Goal: Check status: Check status

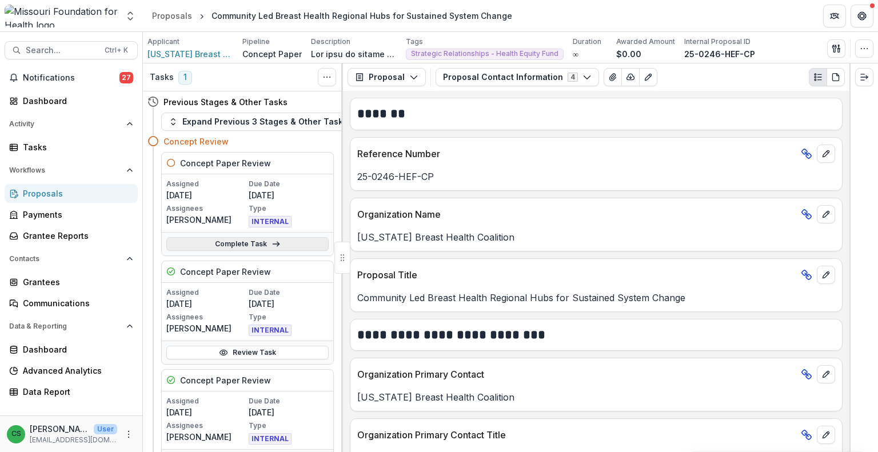
scroll to position [114, 0]
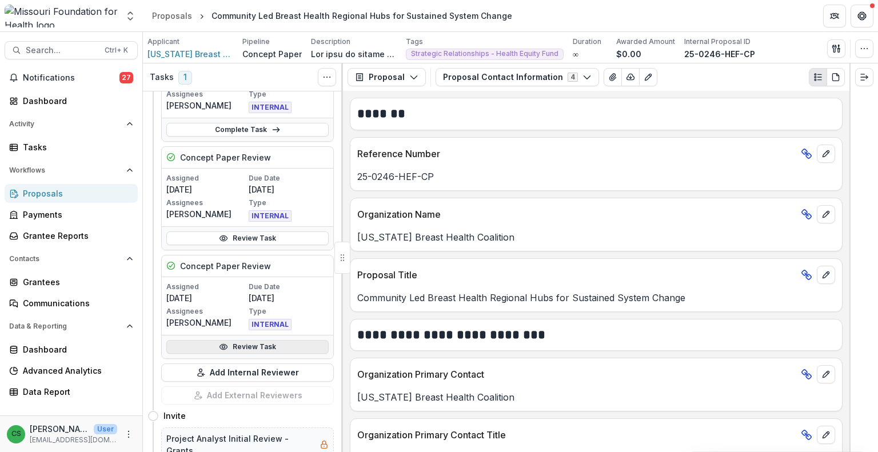
click at [249, 347] on link "Review Task" at bounding box center [247, 347] width 162 height 14
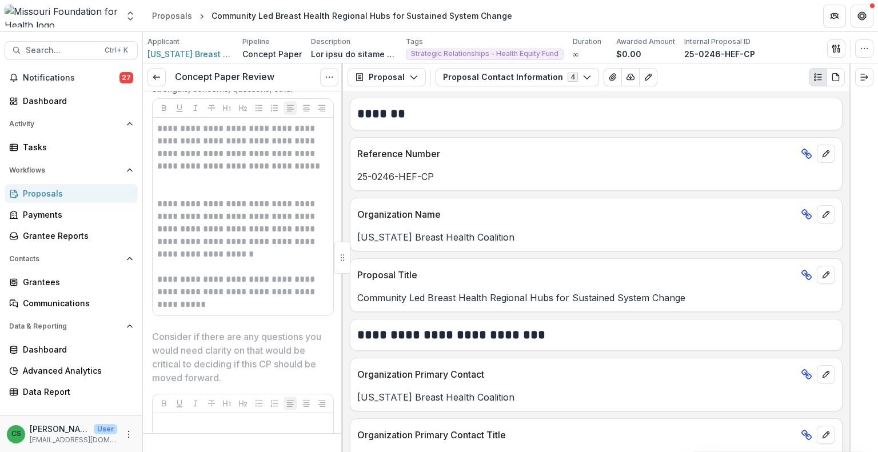
scroll to position [2514, 0]
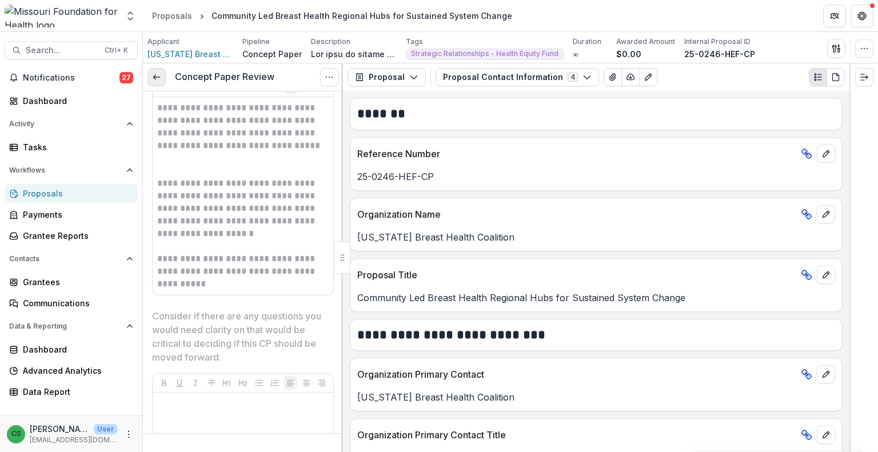
click at [160, 83] on link at bounding box center [156, 77] width 18 height 18
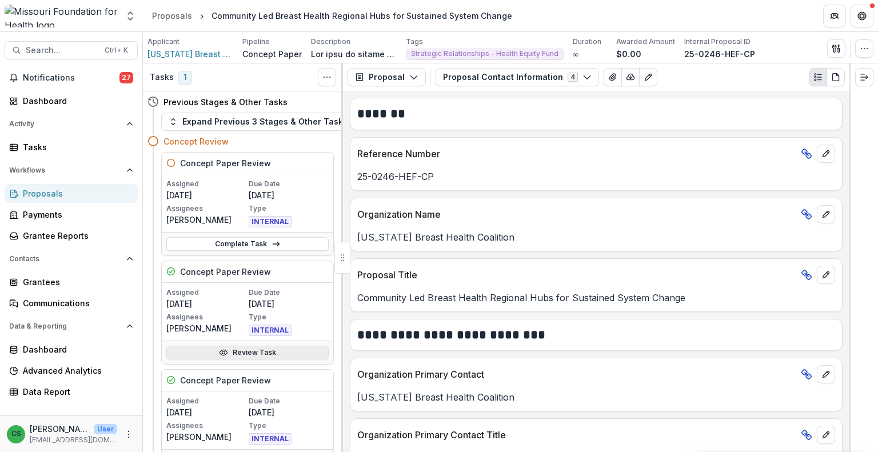
click at [257, 355] on link "Review Task" at bounding box center [247, 353] width 162 height 14
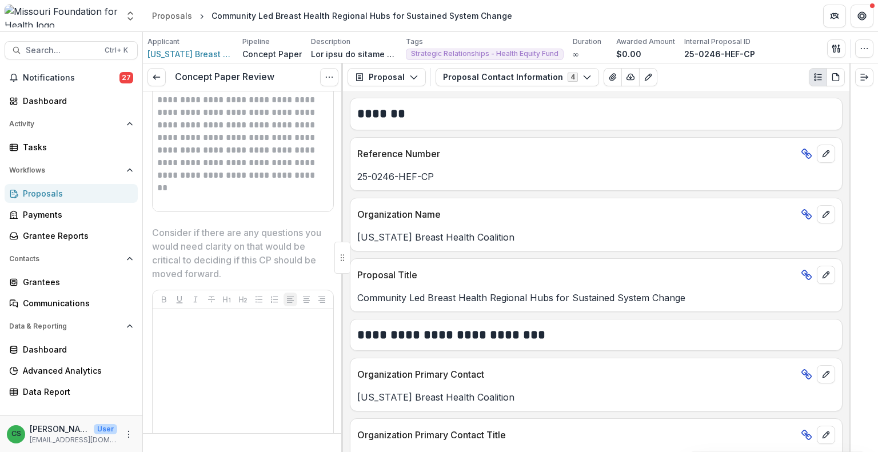
scroll to position [2400, 0]
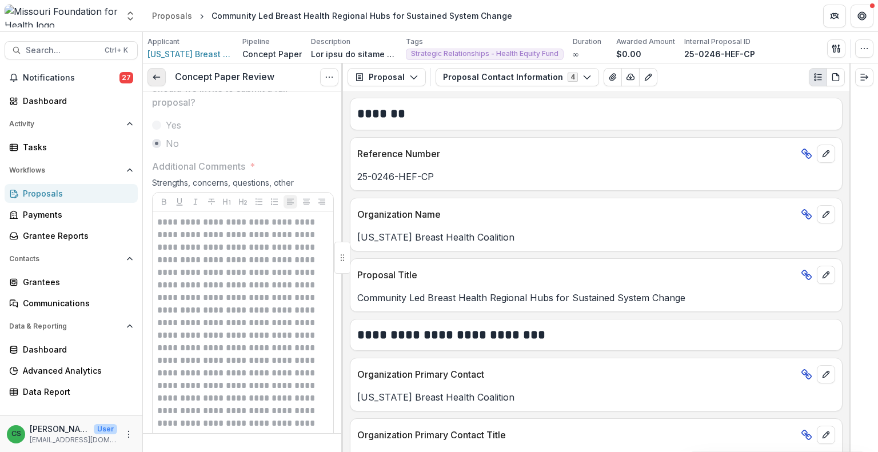
click at [150, 75] on link at bounding box center [156, 77] width 18 height 18
